Goal: Contribute content: Add original content to the website for others to see

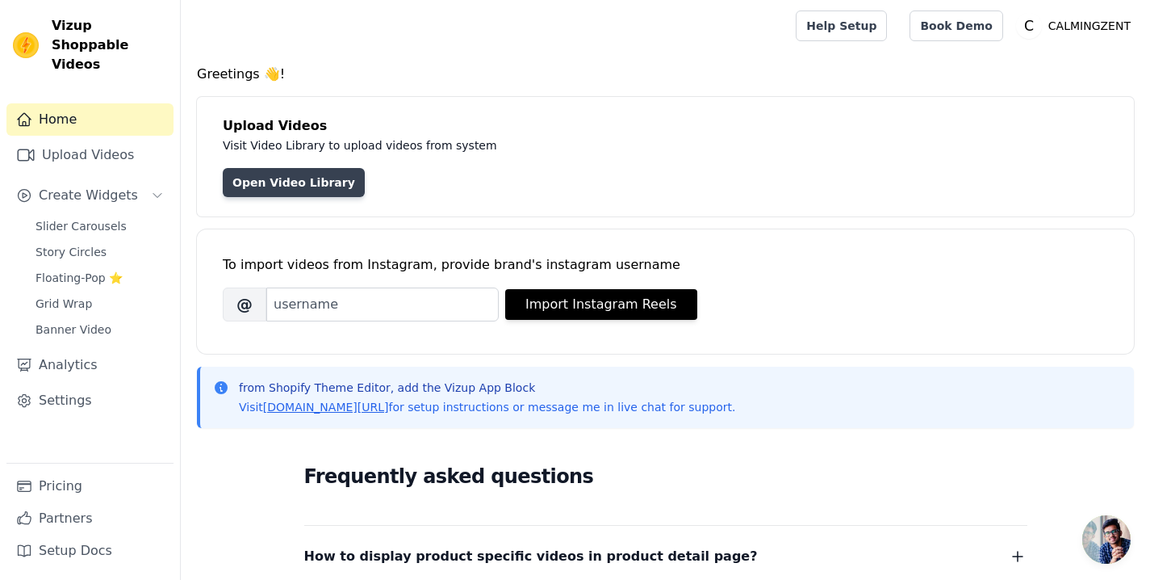
click at [309, 179] on link "Open Video Library" at bounding box center [294, 182] width 142 height 29
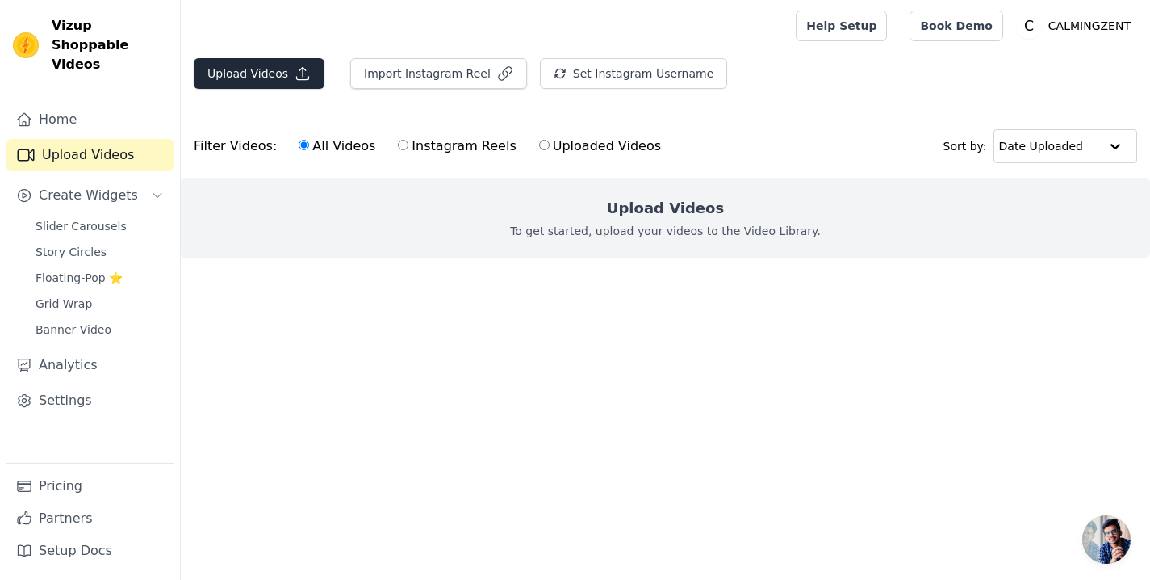
click at [263, 67] on button "Upload Videos" at bounding box center [259, 73] width 131 height 31
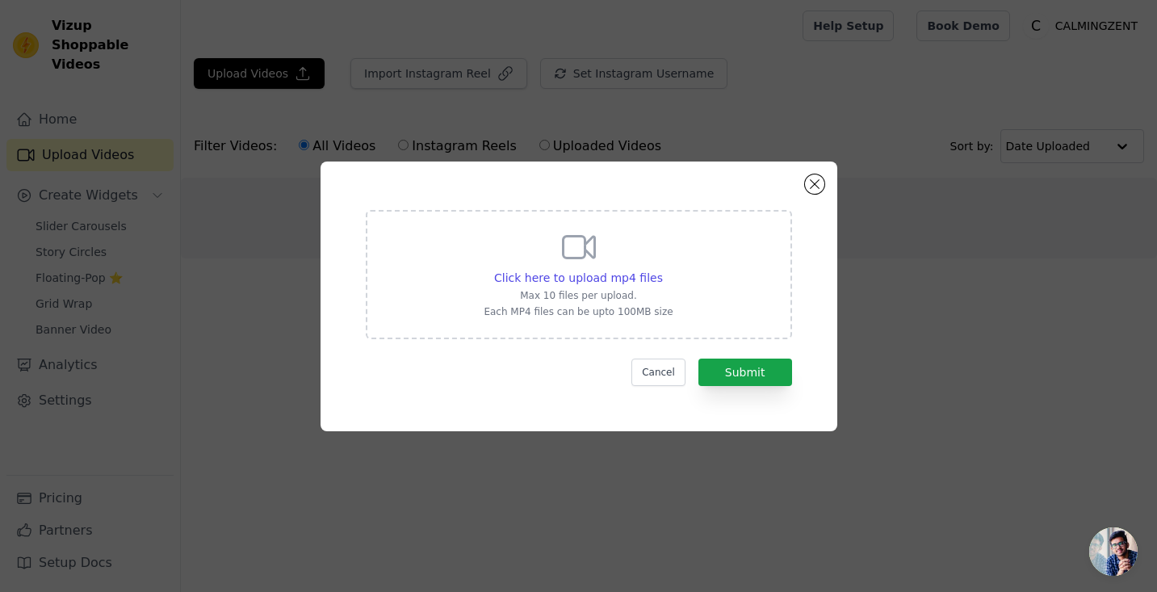
click at [589, 267] on div "Click here to upload mp4 files Max 10 files per upload. Each MP4 files can be u…" at bounding box center [578, 273] width 189 height 90
click at [662, 269] on input "Click here to upload mp4 files Max 10 files per upload. Each MP4 files can be u…" at bounding box center [662, 269] width 1 height 1
click at [812, 178] on button "Close modal" at bounding box center [814, 183] width 19 height 19
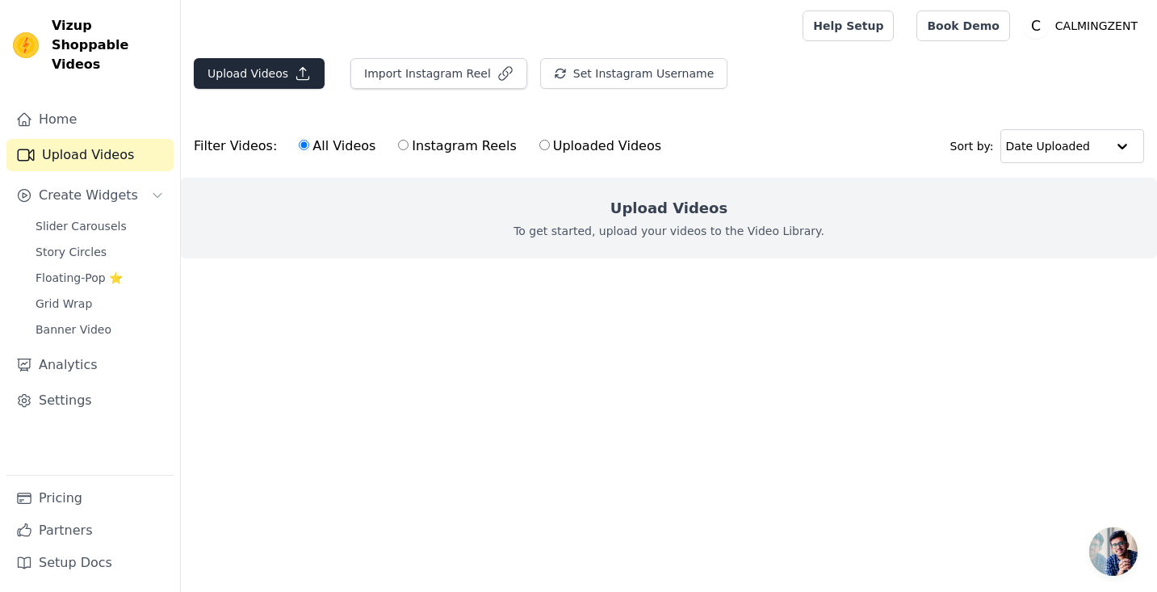
click at [273, 69] on button "Upload Videos" at bounding box center [259, 73] width 131 height 31
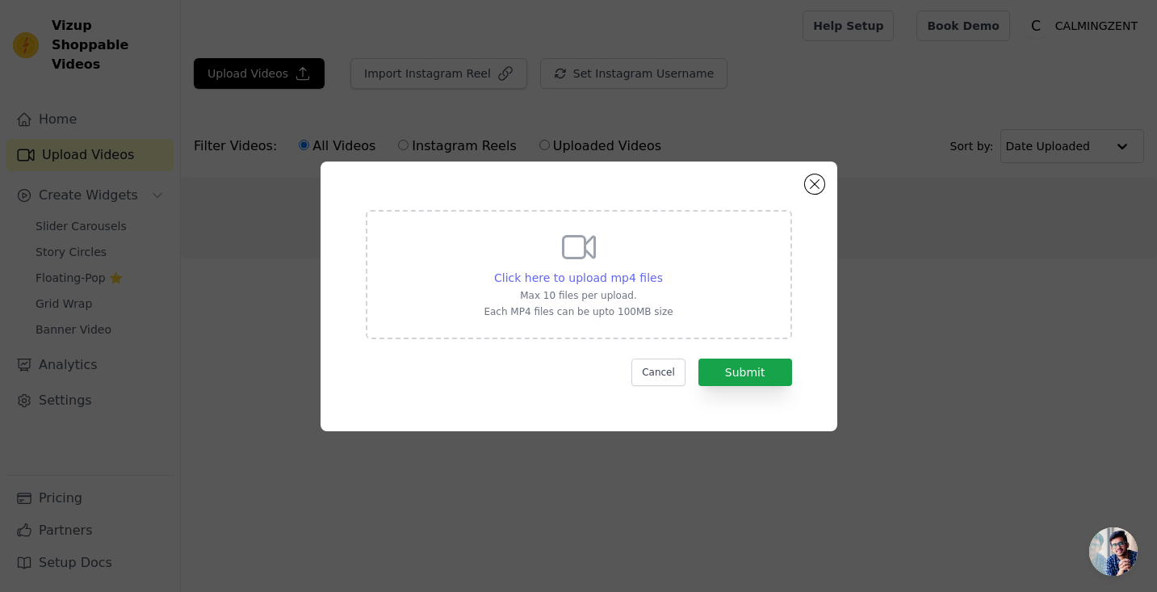
click at [638, 284] on div "Click here to upload mp4 files" at bounding box center [578, 278] width 169 height 16
click at [662, 270] on input "Click here to upload mp4 files Max 10 files per upload. Each MP4 files can be u…" at bounding box center [662, 269] width 1 height 1
type input "C:\fakepath\Design ohne Titel-4 Kopie.mp4"
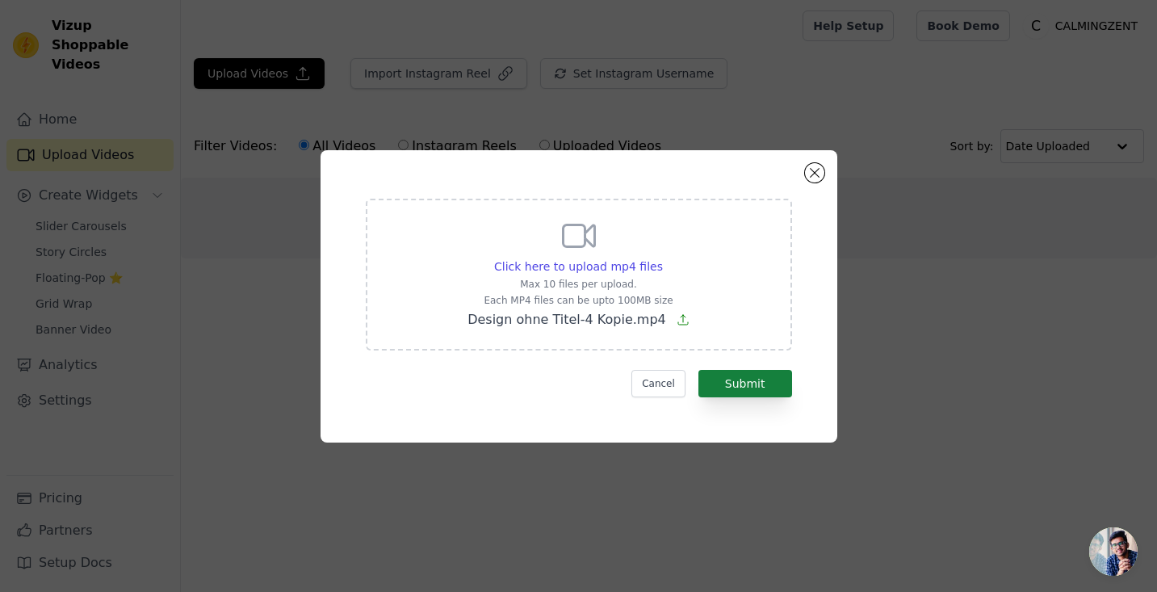
click at [748, 378] on button "Submit" at bounding box center [745, 383] width 94 height 27
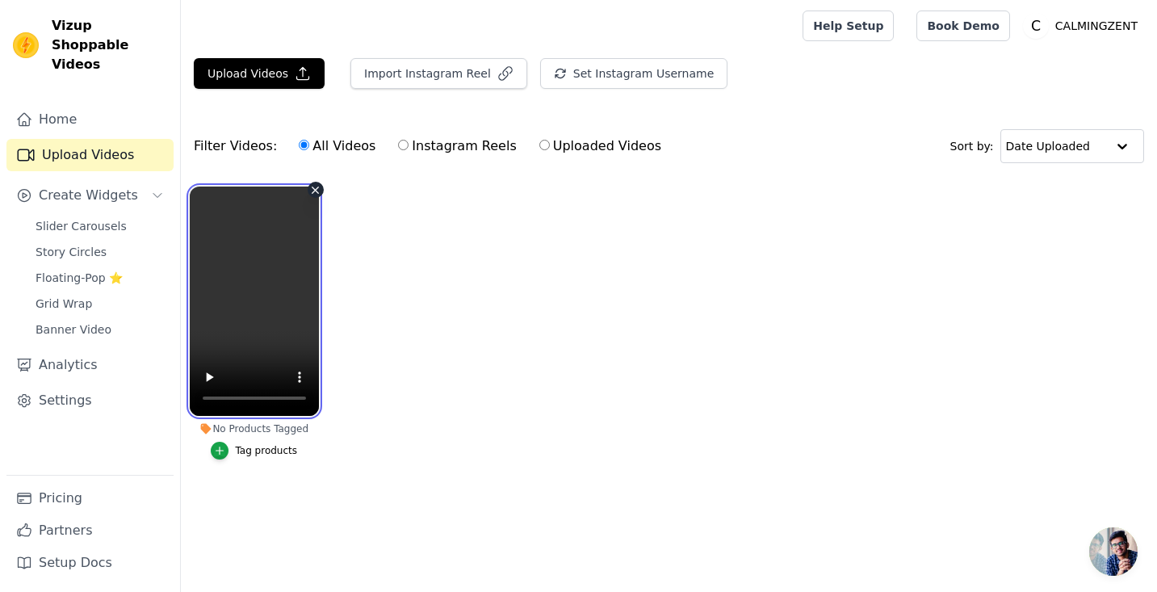
click at [262, 300] on video at bounding box center [254, 300] width 129 height 229
click at [263, 299] on video at bounding box center [254, 300] width 129 height 229
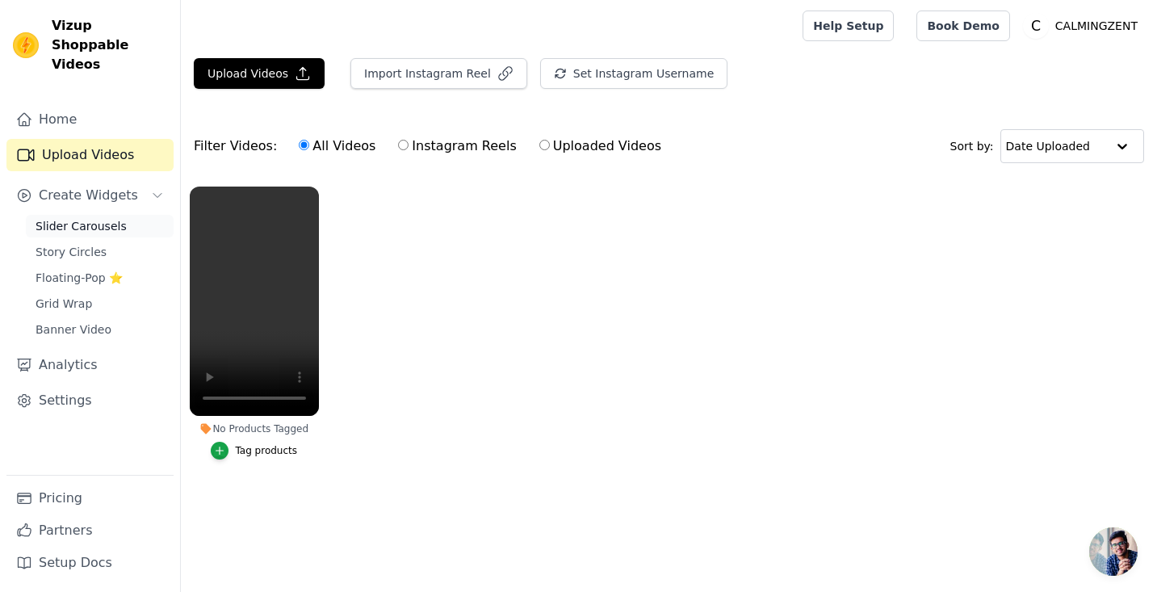
click at [77, 218] on span "Slider Carousels" at bounding box center [81, 226] width 91 height 16
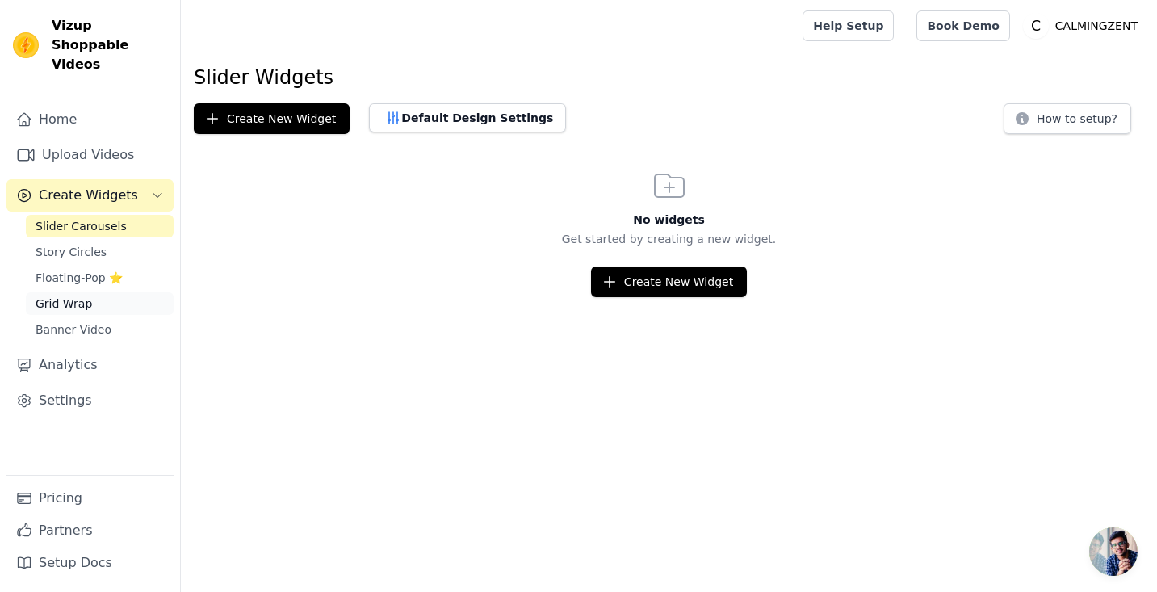
click at [103, 292] on link "Grid Wrap" at bounding box center [100, 303] width 148 height 23
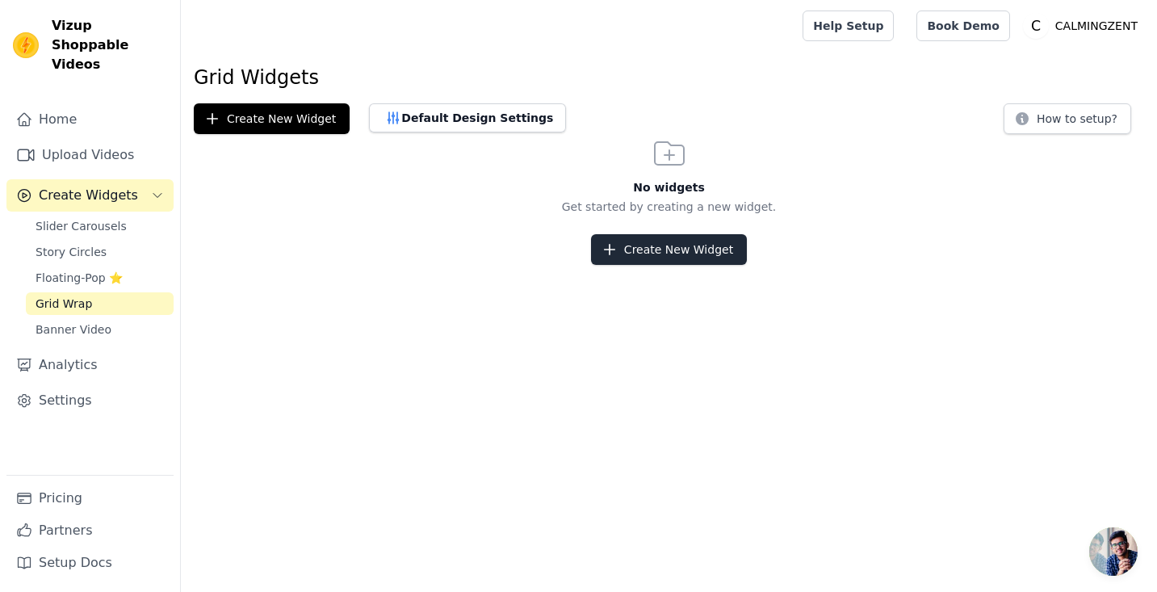
click at [697, 255] on button "Create New Widget" at bounding box center [669, 249] width 156 height 31
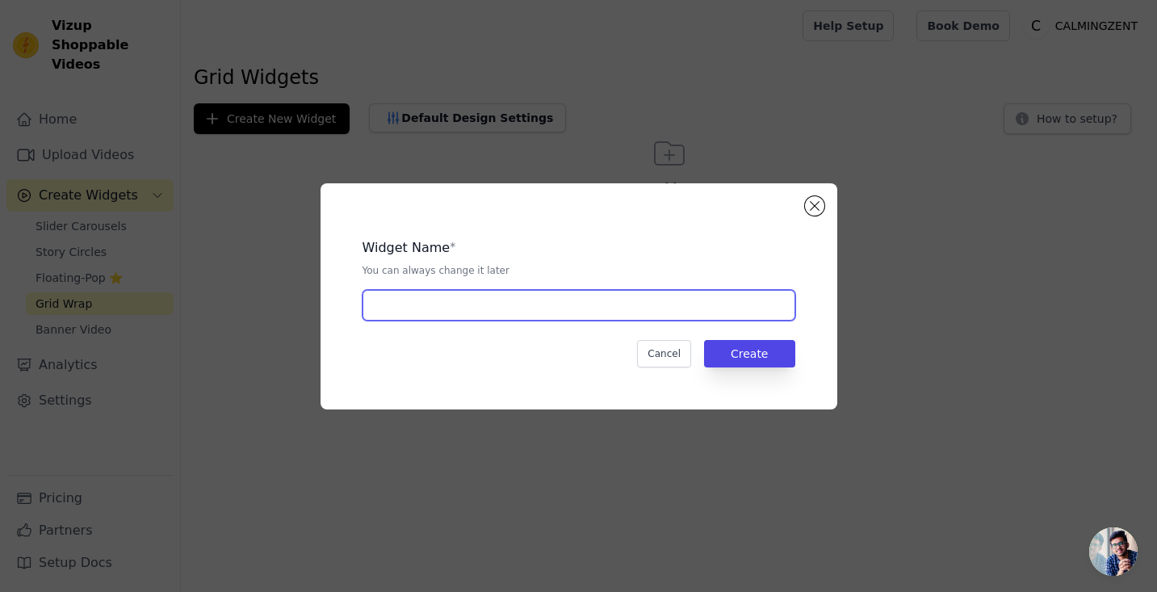
click at [701, 318] on input "text" at bounding box center [578, 305] width 433 height 31
type input "j"
type input "a"
type input "1"
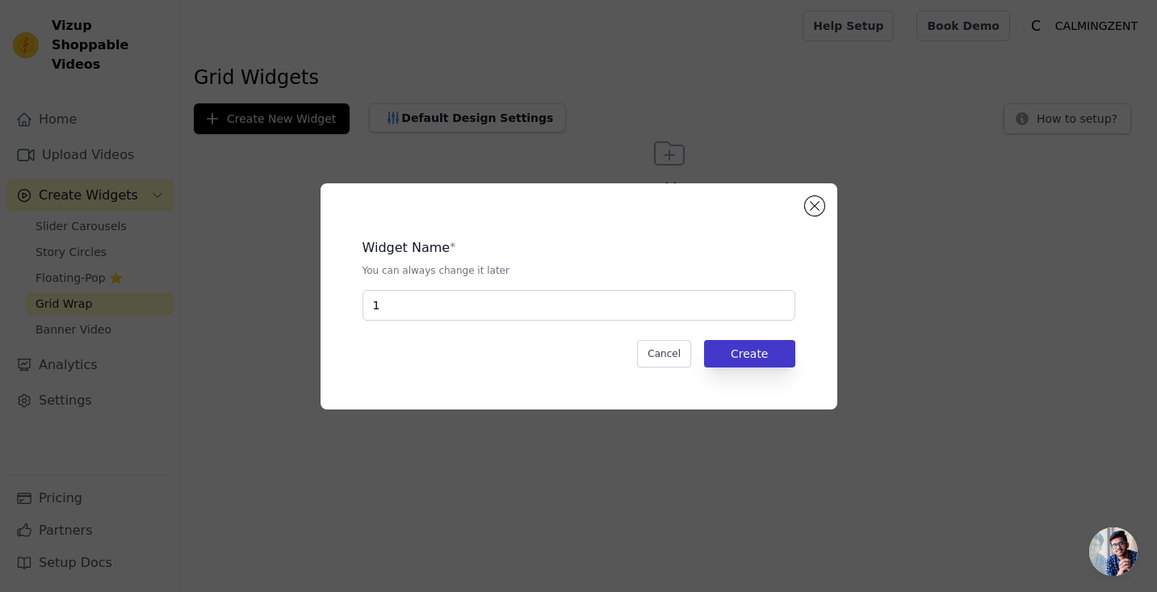
click at [764, 358] on button "Create" at bounding box center [749, 353] width 91 height 27
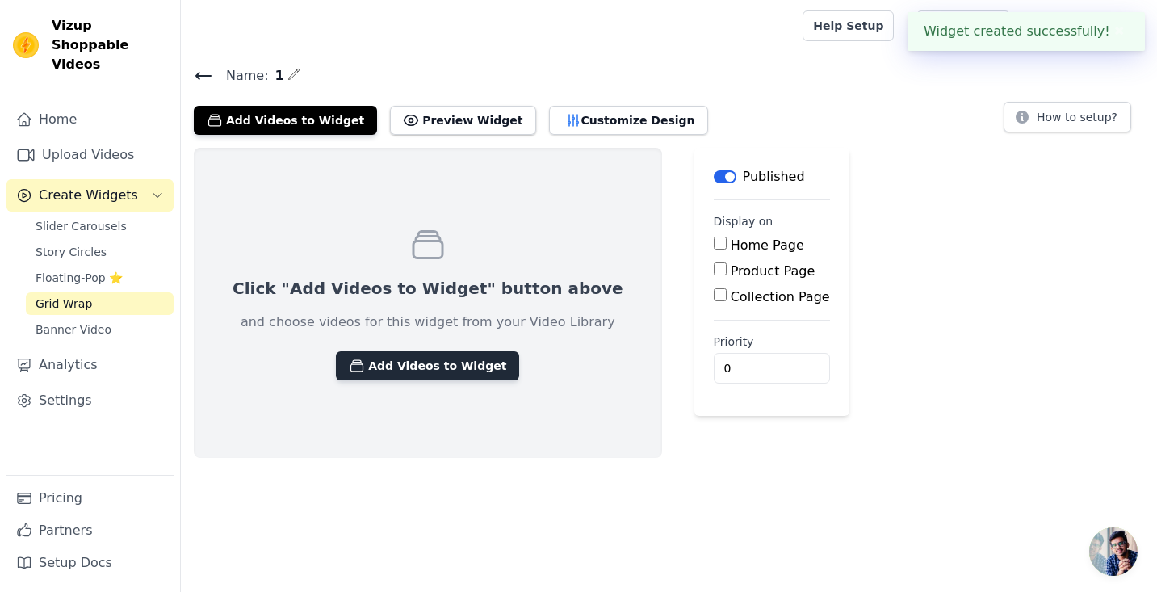
click at [412, 364] on button "Add Videos to Widget" at bounding box center [427, 365] width 183 height 29
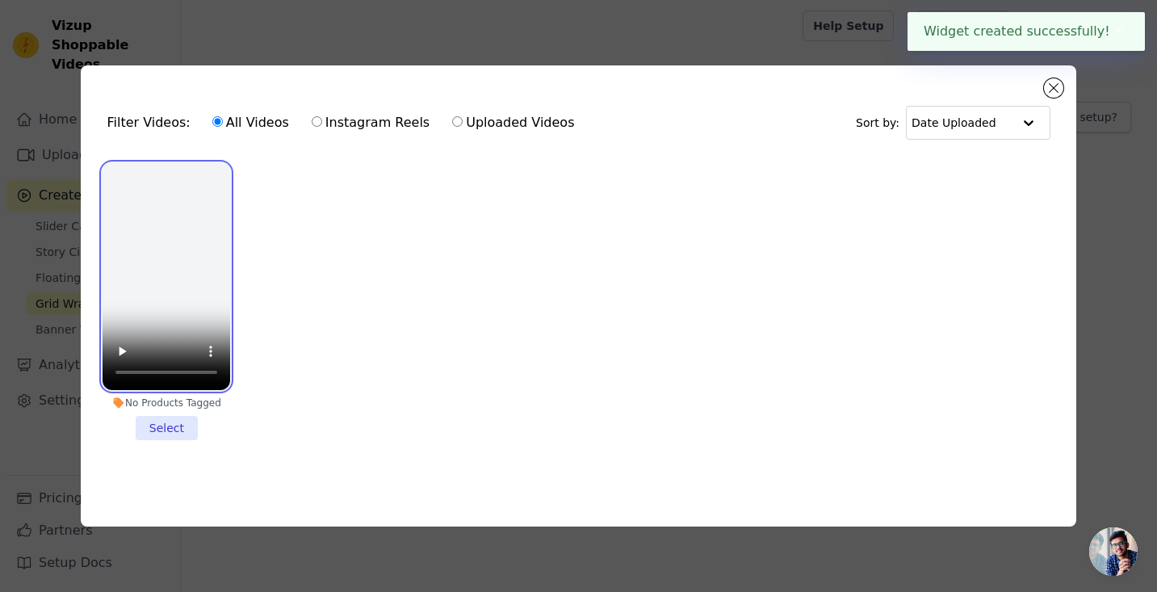
click at [204, 337] on video at bounding box center [167, 276] width 128 height 227
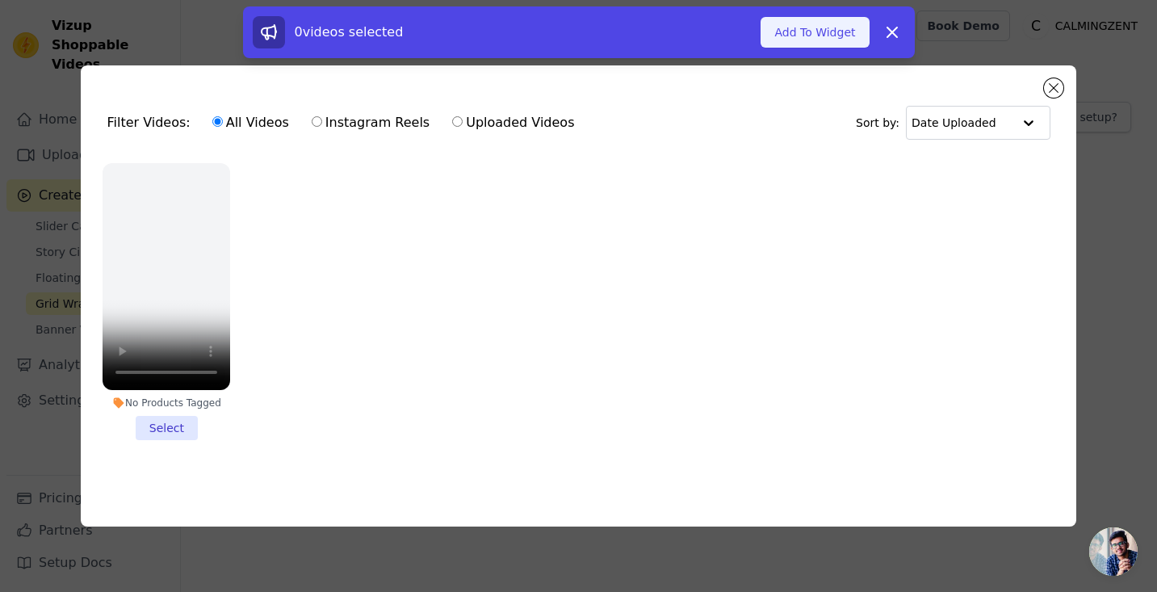
click at [823, 32] on button "Add To Widget" at bounding box center [814, 32] width 108 height 31
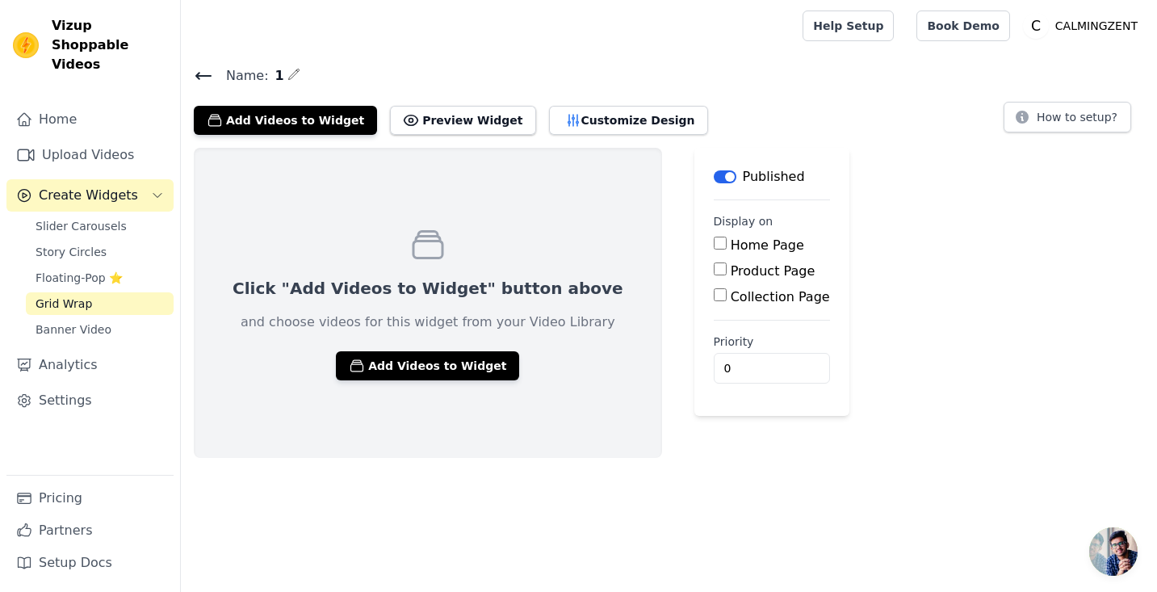
click at [196, 72] on icon at bounding box center [203, 75] width 19 height 19
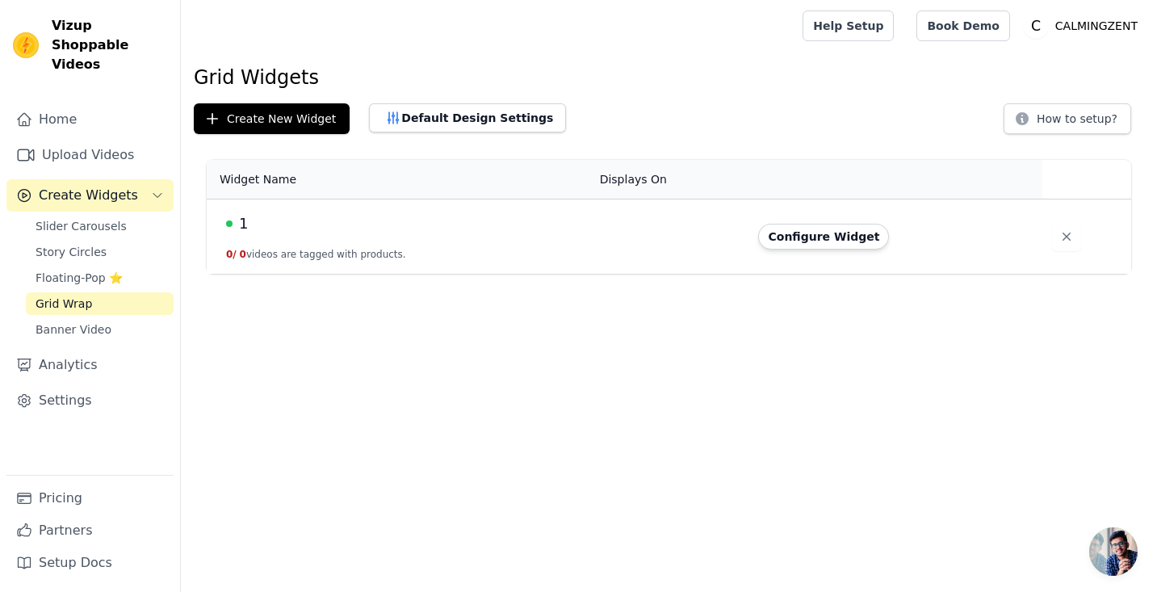
click at [281, 236] on td "1 0 / 0 videos are tagged with products." at bounding box center [398, 236] width 383 height 75
